Goal: Task Accomplishment & Management: Manage account settings

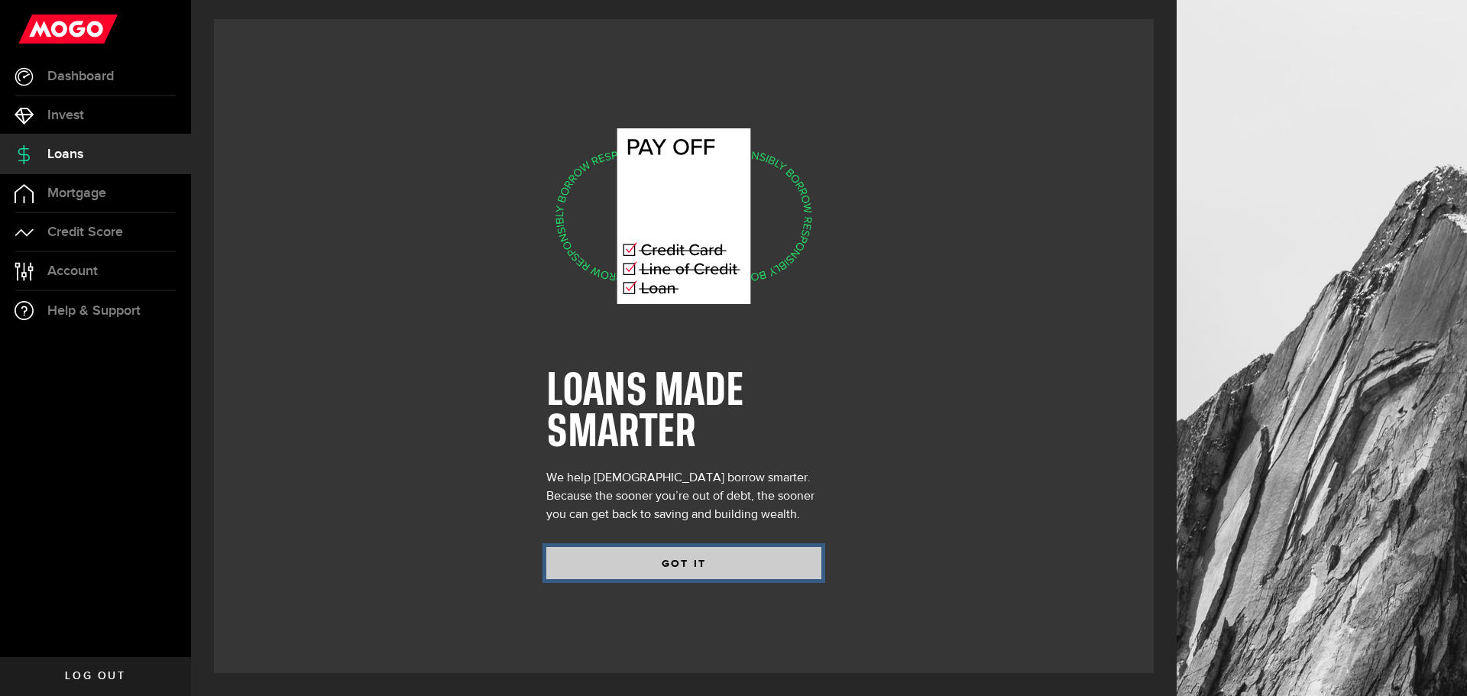
click at [681, 559] on button "GOT IT" at bounding box center [683, 563] width 275 height 32
